Goal: Task Accomplishment & Management: Use online tool/utility

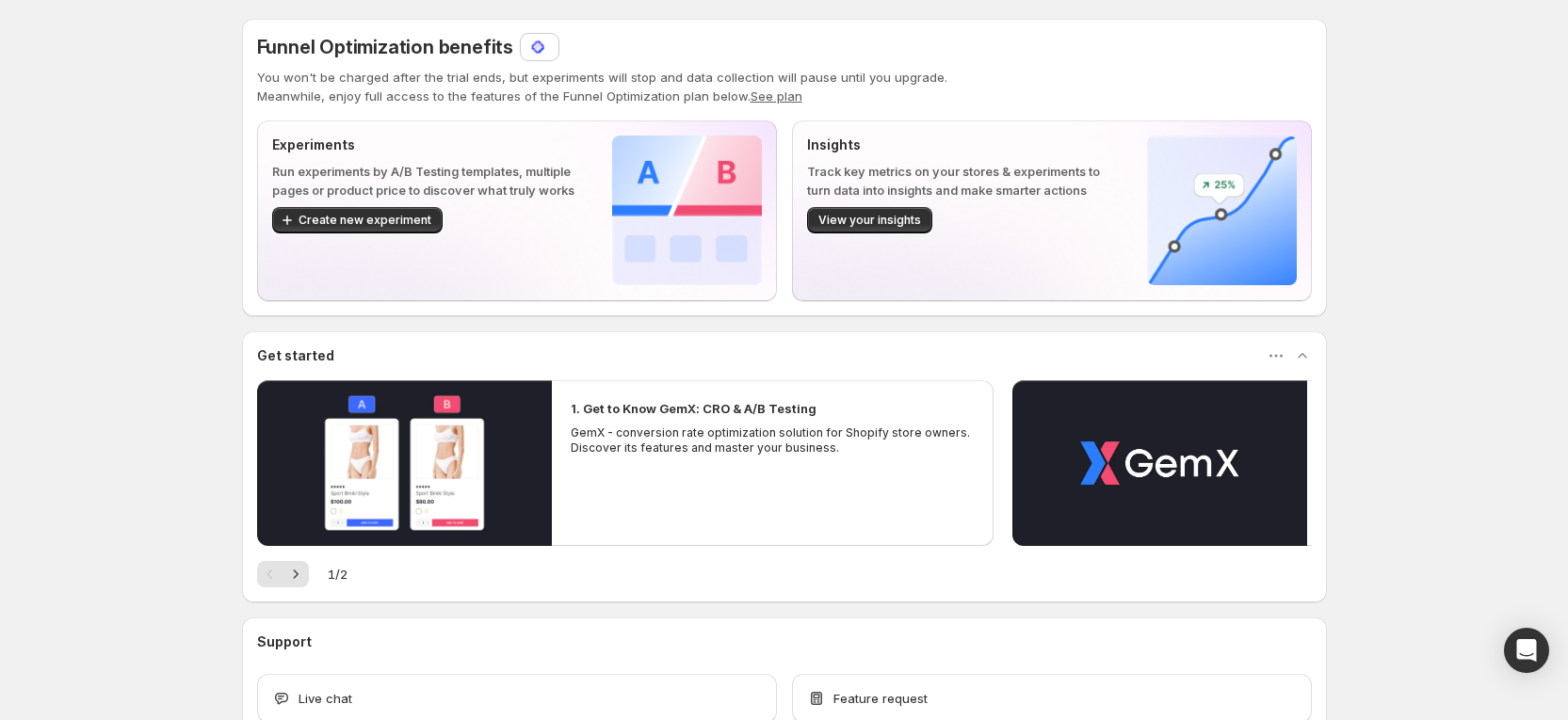
click at [539, 53] on img at bounding box center [538, 47] width 19 height 19
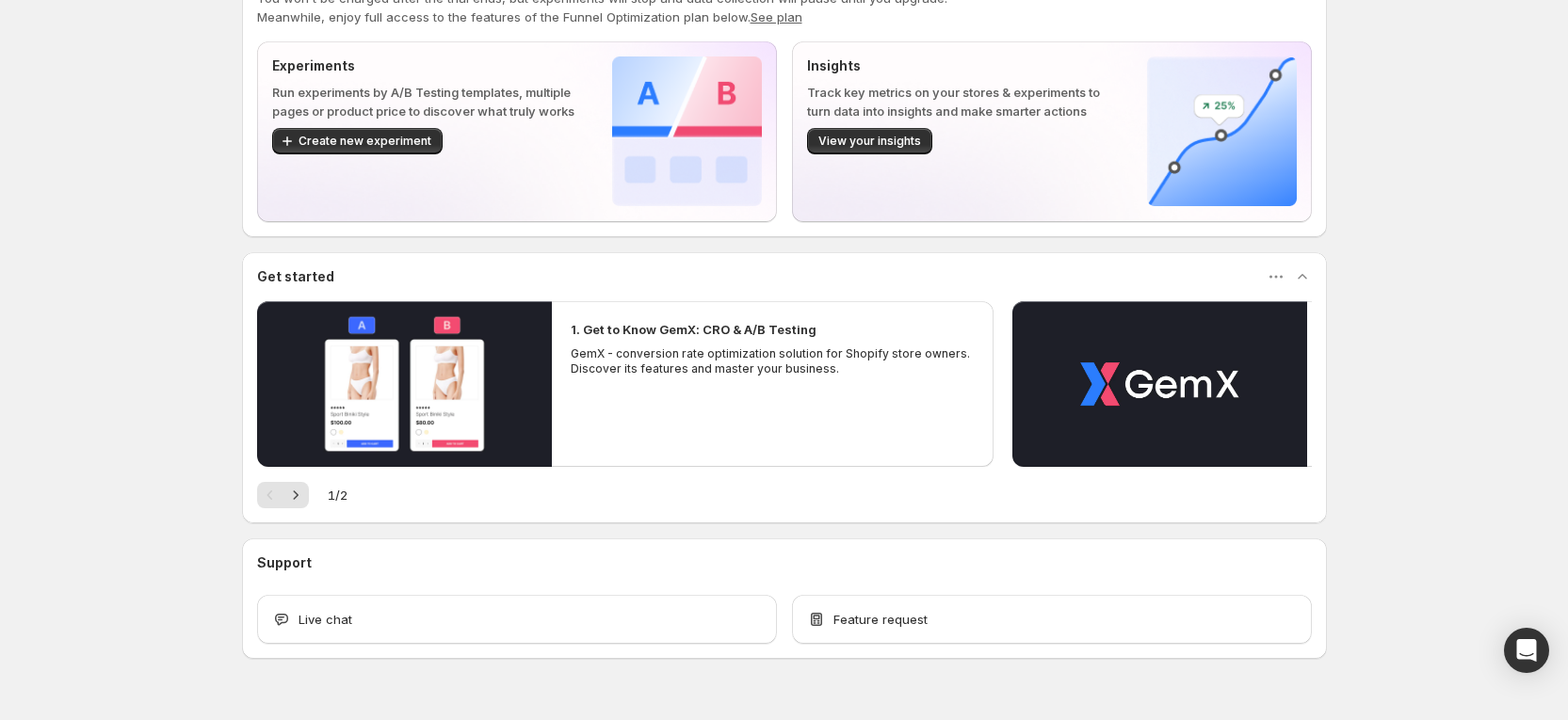
scroll to position [120, 0]
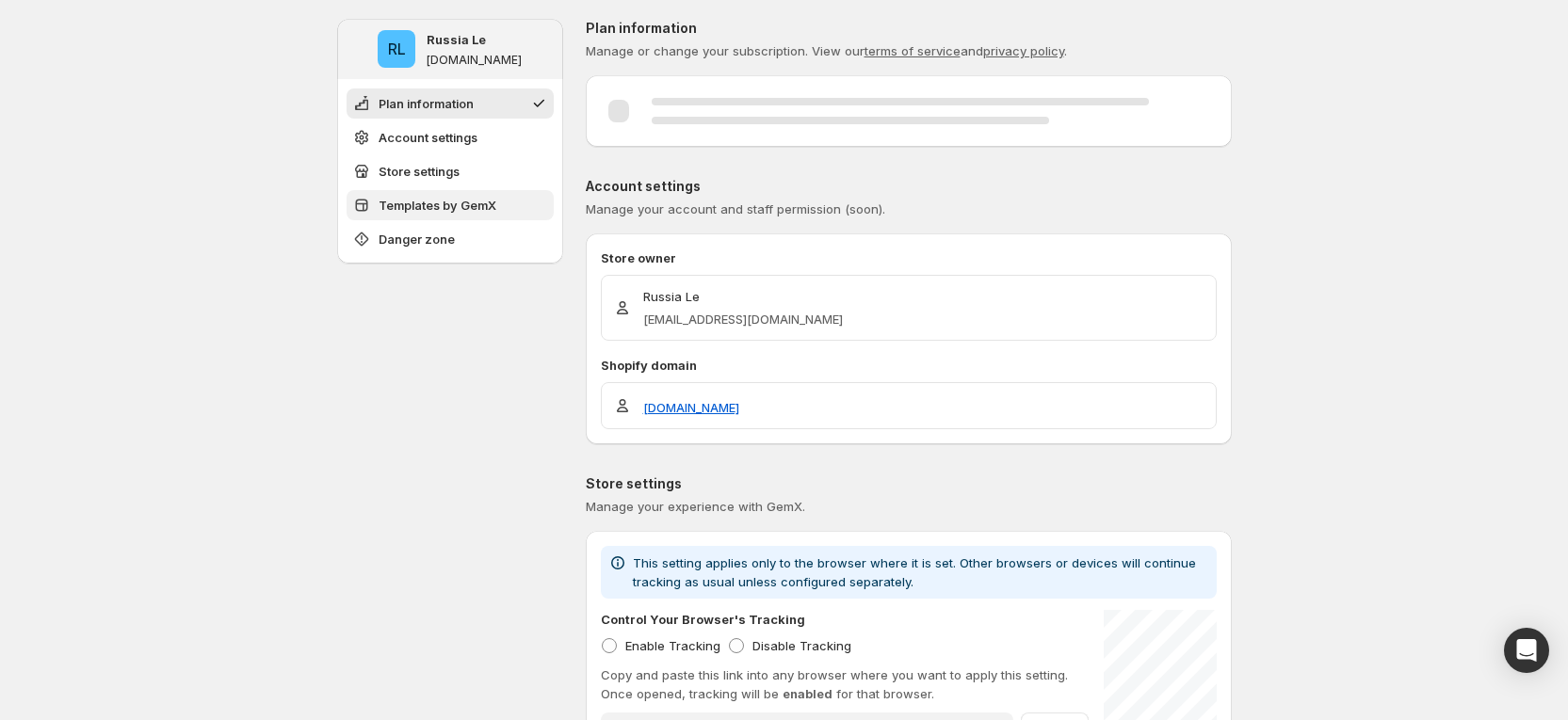
click at [493, 207] on span "Templates by GemX" at bounding box center [437, 205] width 118 height 19
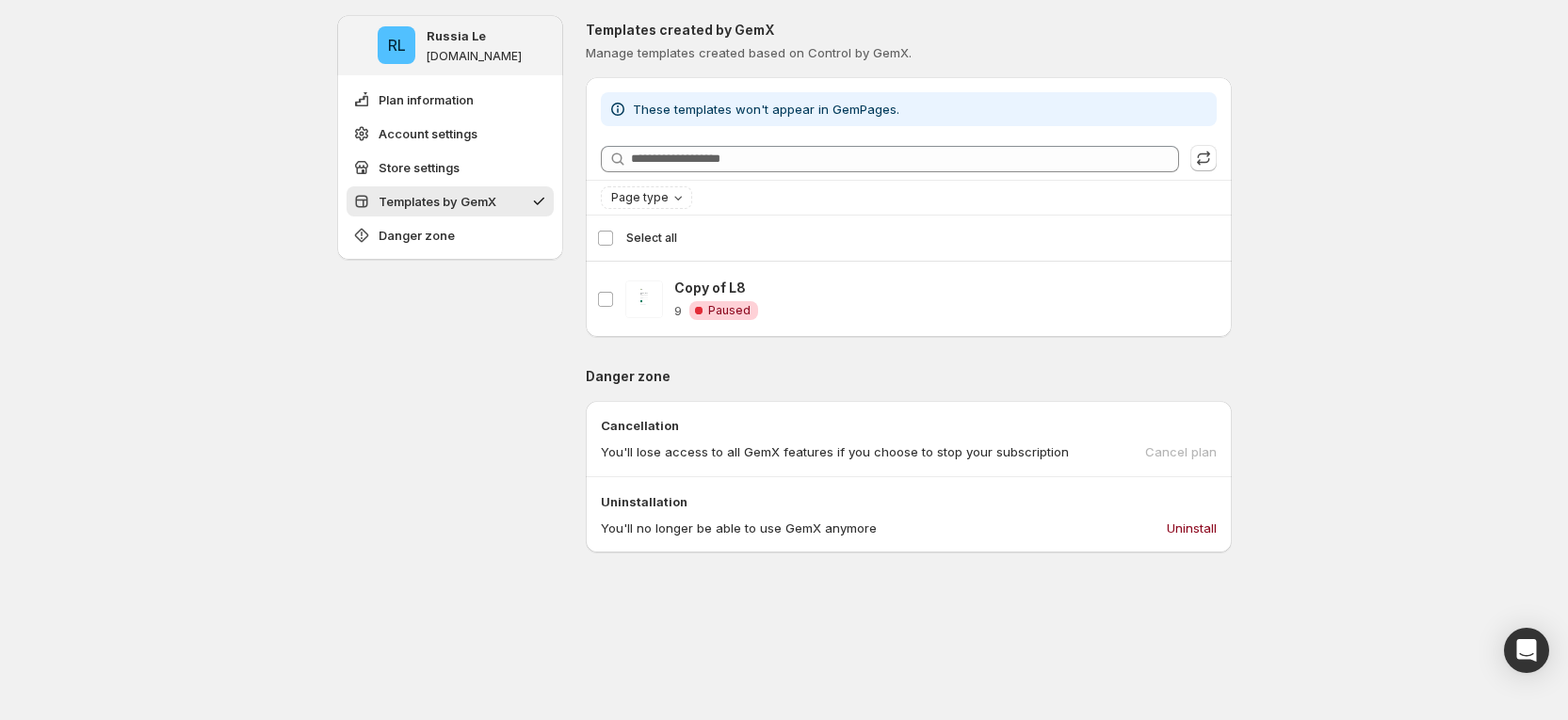
scroll to position [769, 0]
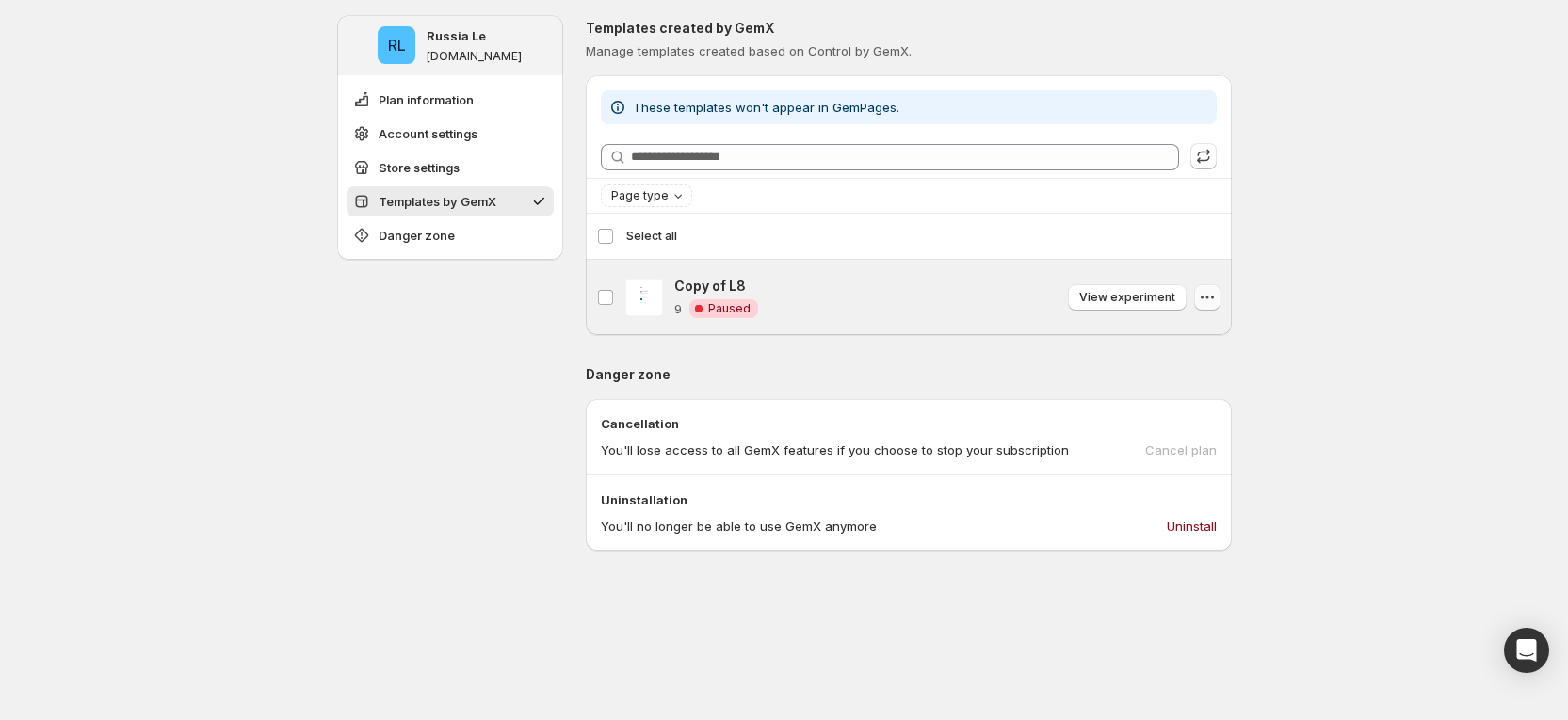
click at [1217, 295] on icon "button" at bounding box center [1207, 297] width 19 height 19
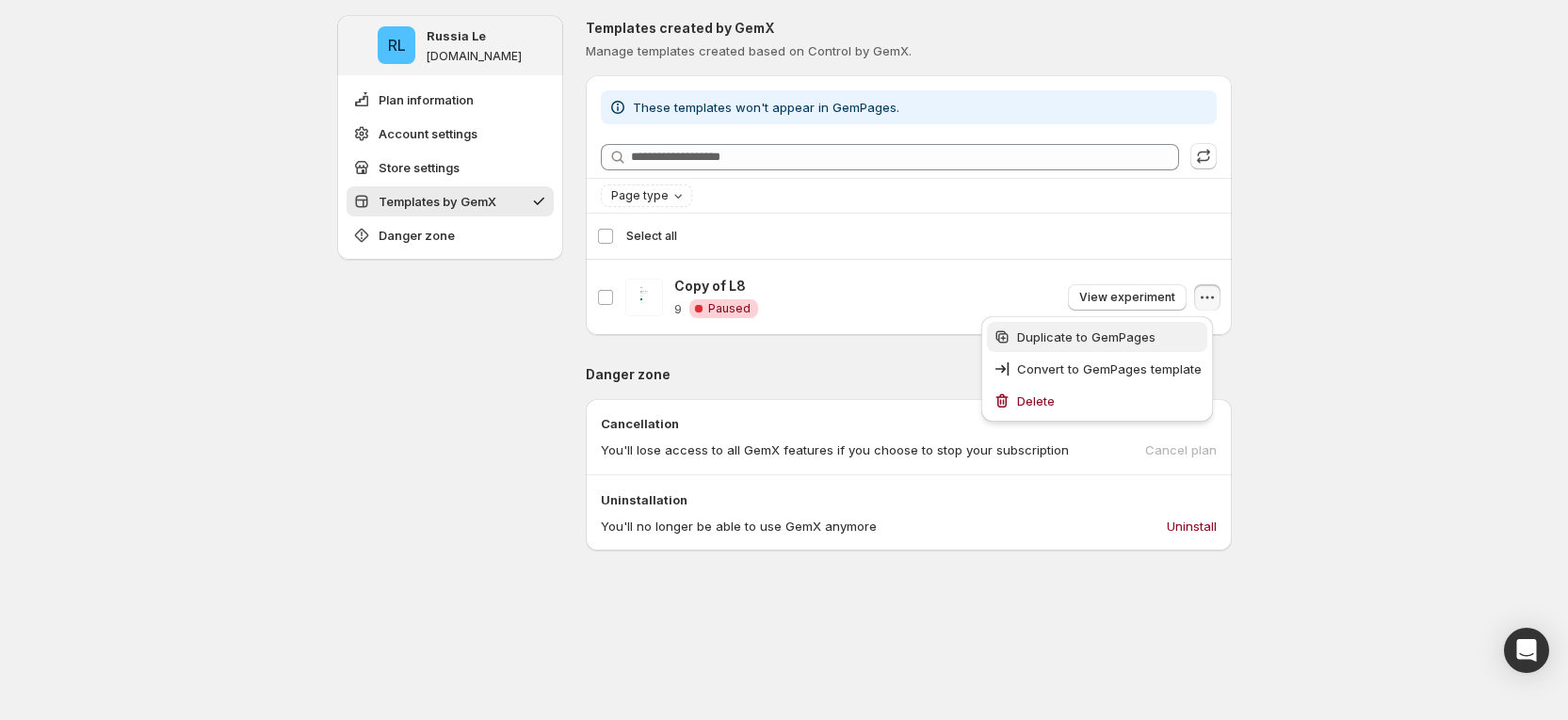
click at [1098, 343] on span "Duplicate to GemPages" at bounding box center [1086, 337] width 138 height 15
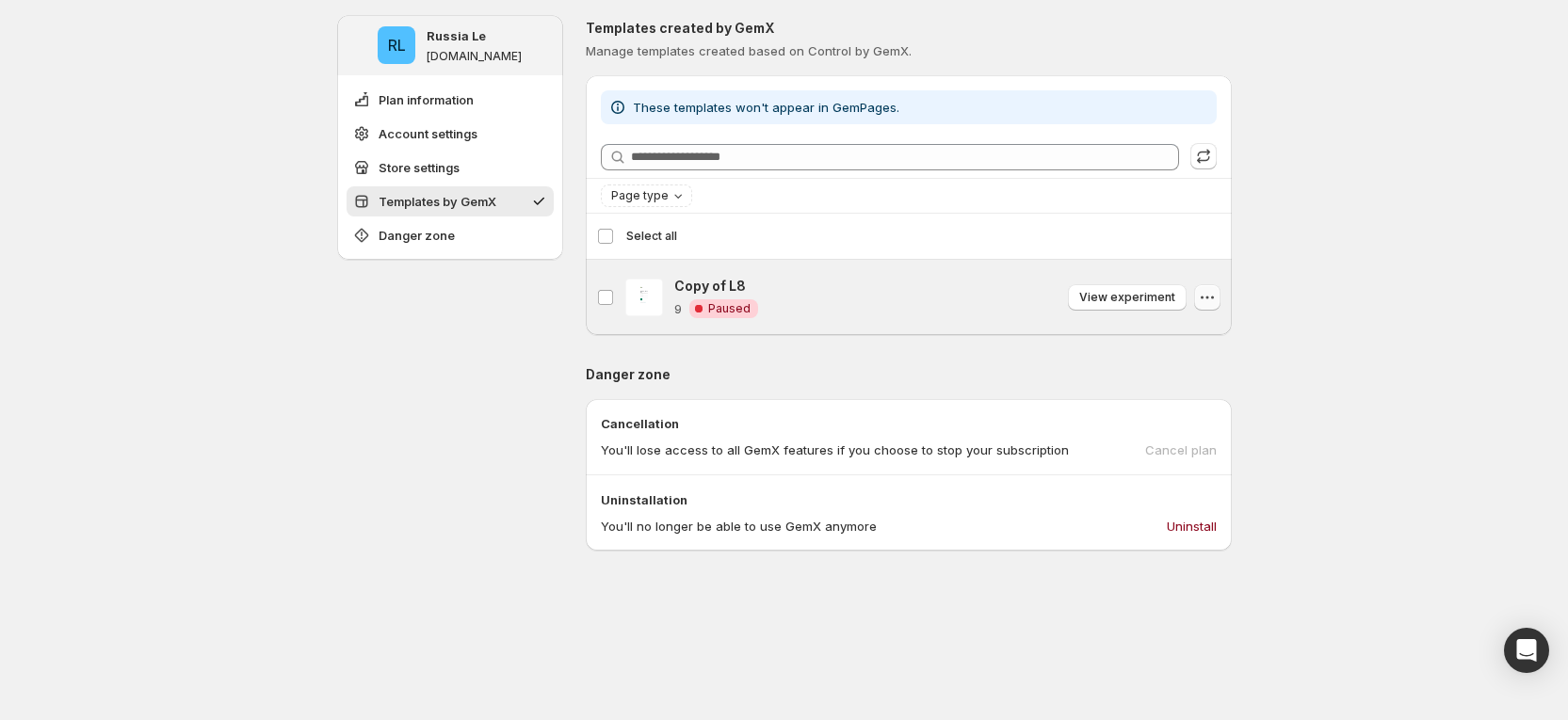
click at [1217, 299] on icon "button" at bounding box center [1207, 297] width 19 height 19
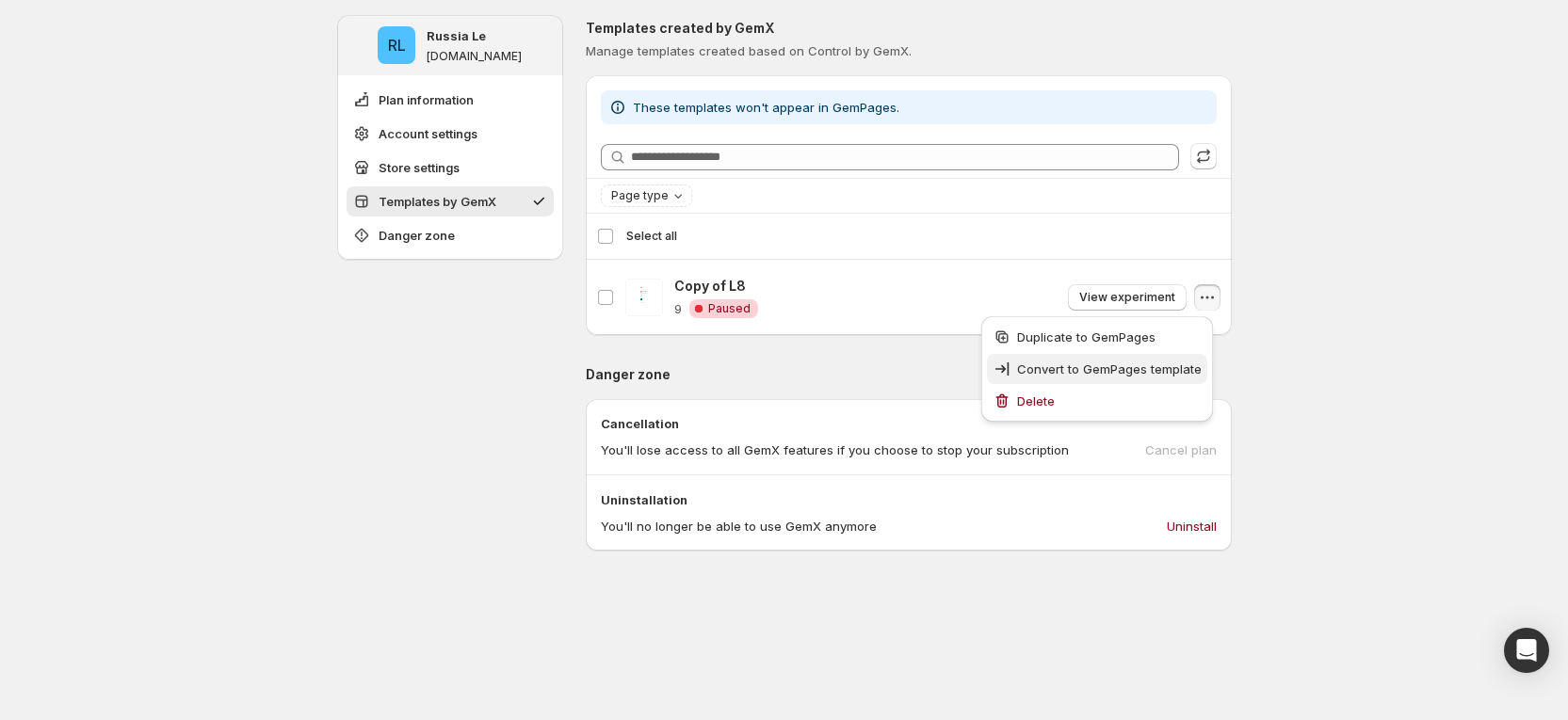
click at [1078, 369] on span "Convert to GemPages template" at bounding box center [1109, 369] width 185 height 15
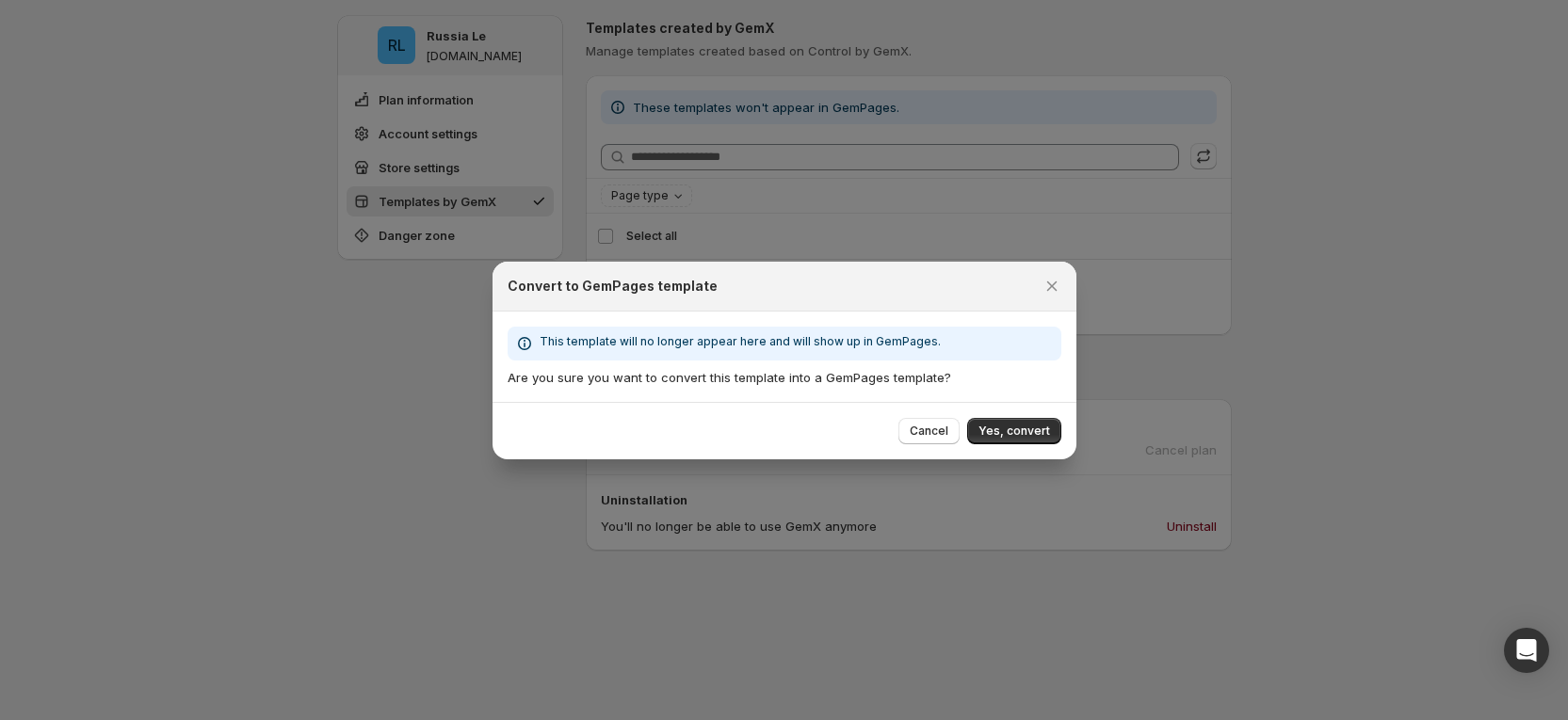
click at [1021, 429] on span "Yes, convert" at bounding box center [1014, 431] width 72 height 15
